Goal: Information Seeking & Learning: Understand process/instructions

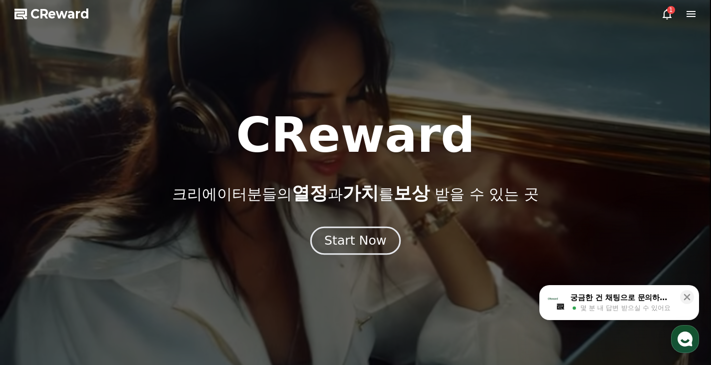
click at [377, 241] on div "Start Now" at bounding box center [355, 240] width 62 height 17
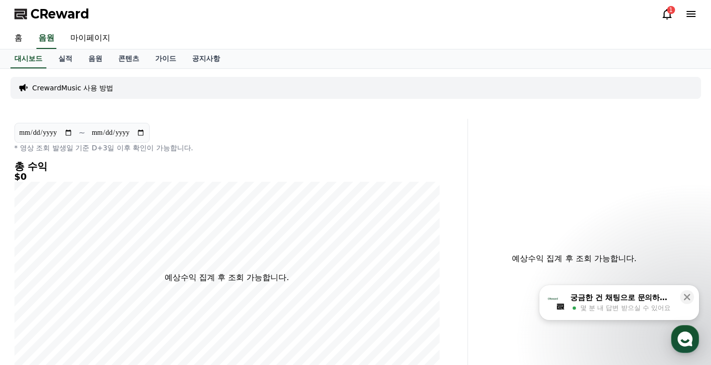
click at [668, 15] on icon at bounding box center [667, 14] width 12 height 12
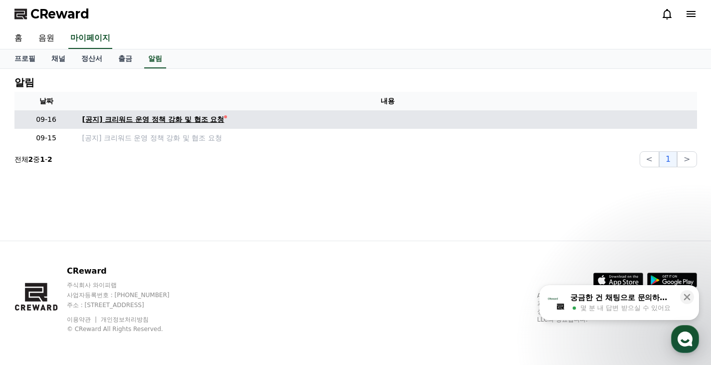
click at [183, 116] on div "[공지] 크리워드 운영 정책 강화 및 협조 요청" at bounding box center [153, 119] width 142 height 10
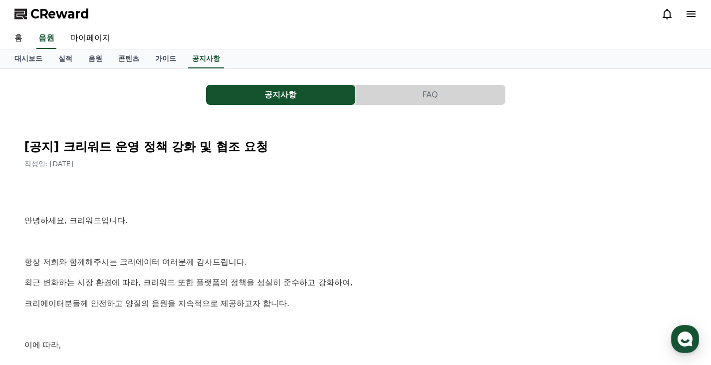
click at [272, 99] on button "공지사항" at bounding box center [280, 95] width 149 height 20
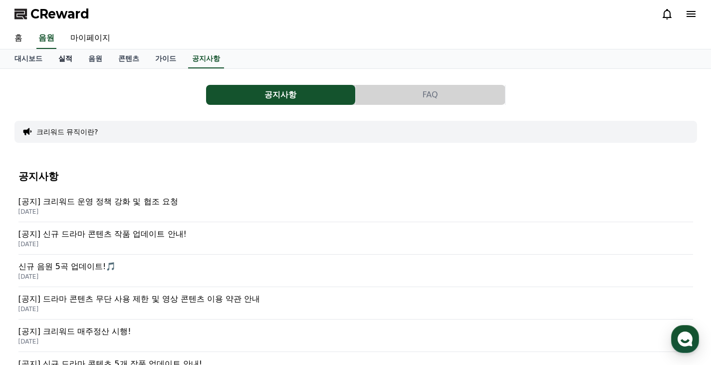
click at [71, 56] on link "실적" at bounding box center [65, 58] width 30 height 19
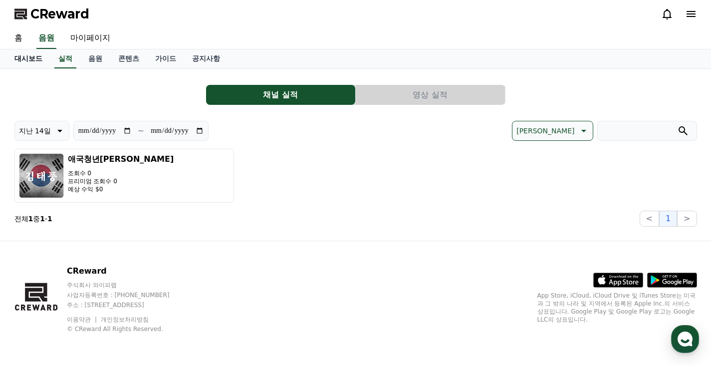
click at [30, 56] on link "대시보드" at bounding box center [28, 58] width 44 height 19
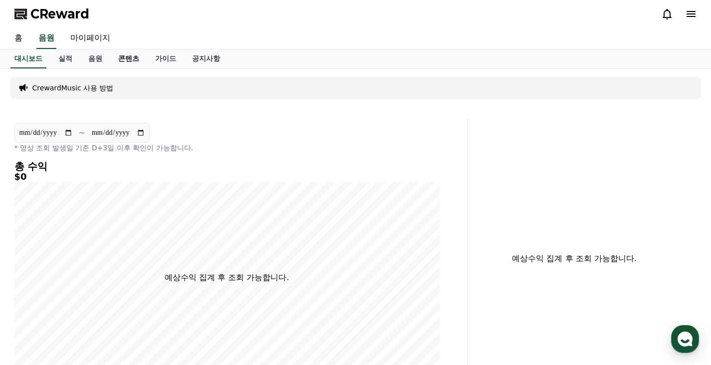
click at [122, 58] on link "콘텐츠" at bounding box center [128, 58] width 37 height 19
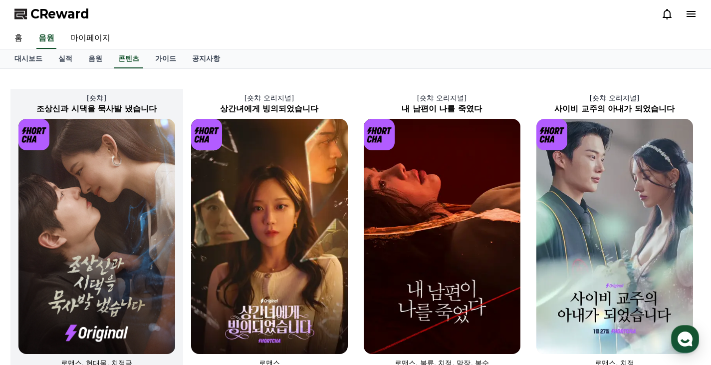
click at [69, 242] on img at bounding box center [96, 236] width 157 height 235
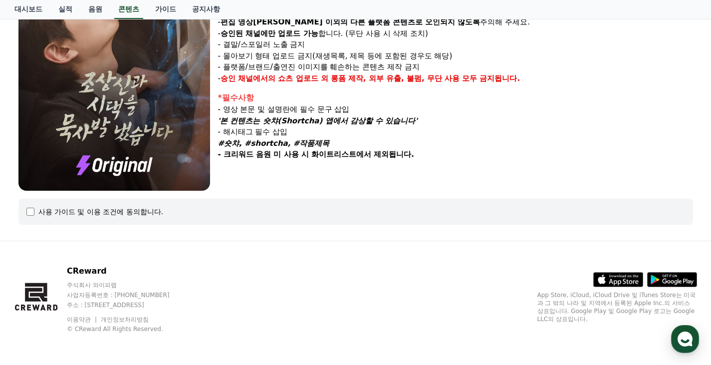
scroll to position [0, 0]
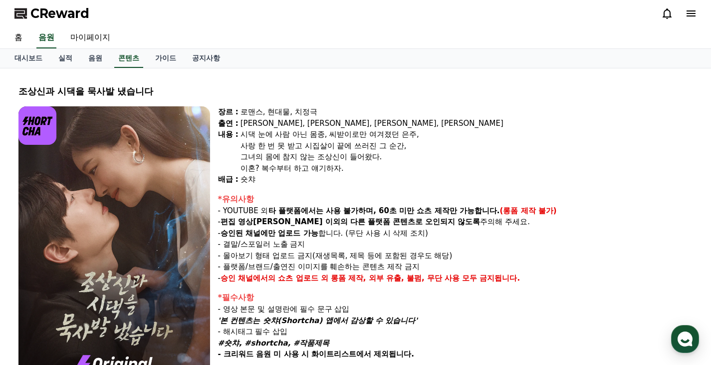
click at [171, 159] on img at bounding box center [114, 248] width 192 height 284
click at [124, 200] on img at bounding box center [114, 248] width 192 height 284
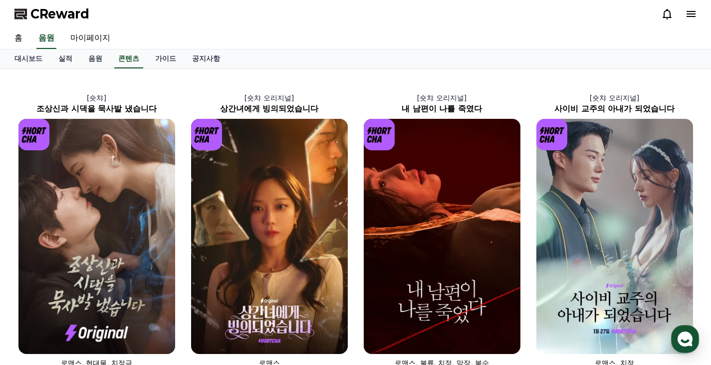
click at [53, 14] on span "CReward" at bounding box center [59, 14] width 59 height 16
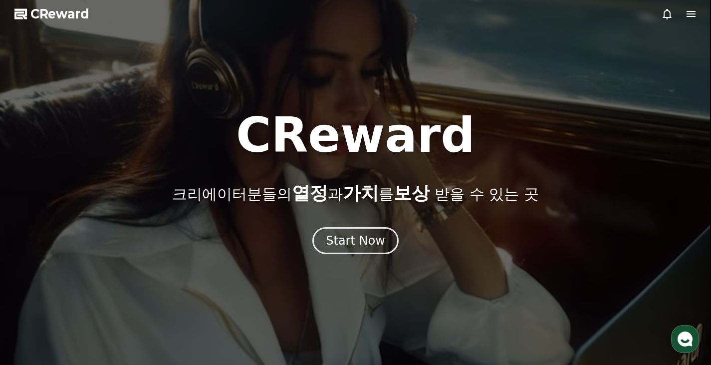
drag, startPoint x: 71, startPoint y: 17, endPoint x: 79, endPoint y: 31, distance: 15.9
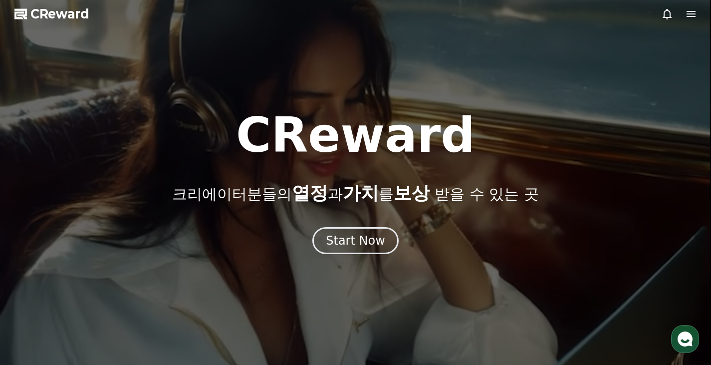
click at [71, 17] on span "CReward" at bounding box center [59, 14] width 59 height 16
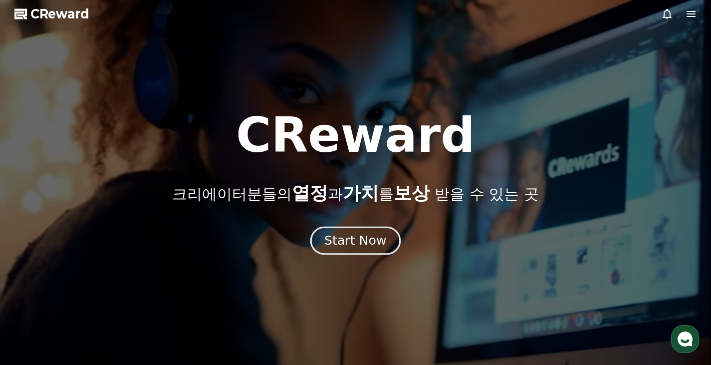
click at [382, 241] on div "Start Now" at bounding box center [355, 240] width 62 height 17
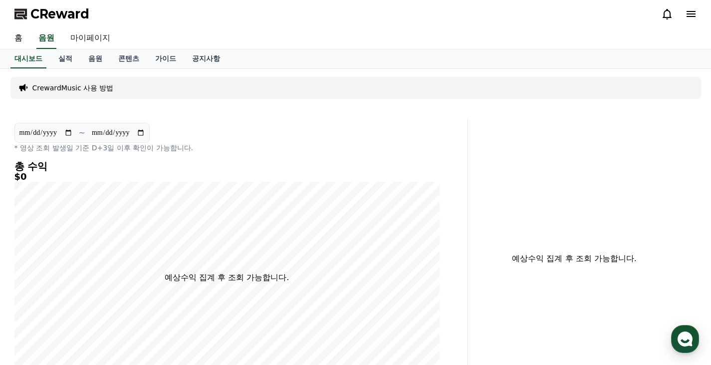
click at [99, 37] on link "마이페이지" at bounding box center [90, 38] width 56 height 21
select select "**********"
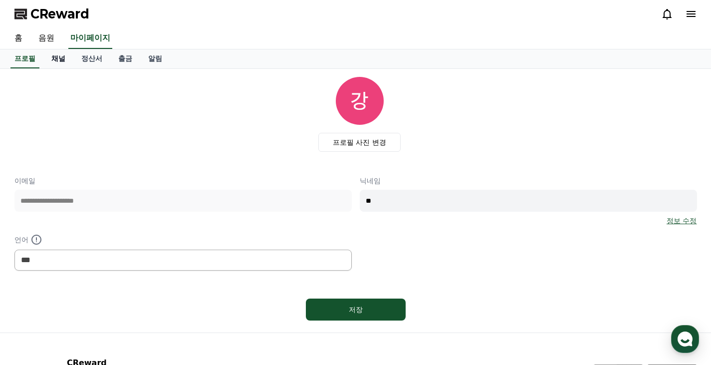
click at [58, 58] on link "채널" at bounding box center [58, 58] width 30 height 19
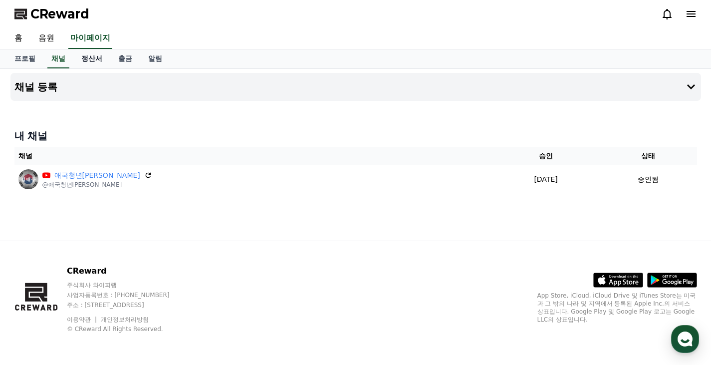
click at [88, 59] on link "정산서" at bounding box center [91, 58] width 37 height 19
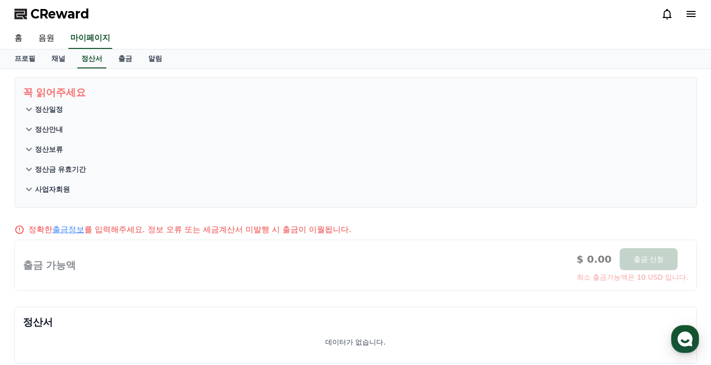
click at [38, 107] on p "정산일정" at bounding box center [49, 109] width 28 height 10
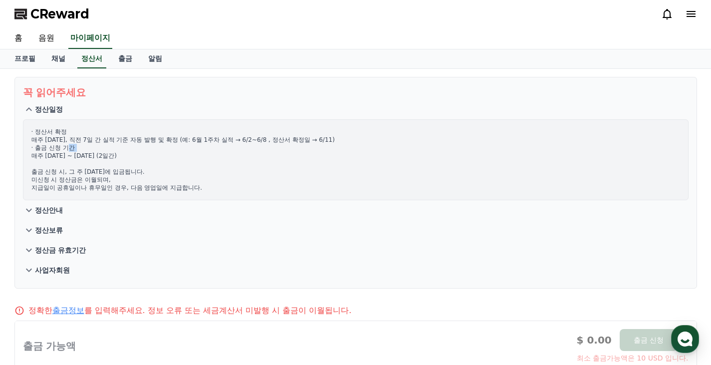
drag, startPoint x: 32, startPoint y: 156, endPoint x: 66, endPoint y: 151, distance: 33.8
click at [66, 151] on p "· 정산서 확정 매주 [DATE], 직전 7일 간 실적 기준 자동 발행 및 확정 (예: 6월 1주차 실적 → 6/2~6/8 , 정산서 확정일 …" at bounding box center [355, 160] width 649 height 64
click at [66, 154] on p "· 정산서 확정 매주 [DATE], 직전 7일 간 실적 기준 자동 발행 및 확정 (예: 6월 1주차 실적 → 6/2~6/8 , 정산서 확정일 …" at bounding box center [355, 160] width 649 height 64
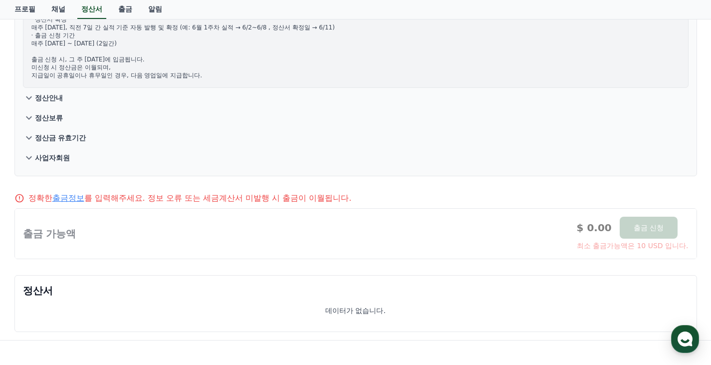
scroll to position [150, 0]
